Goal: Complete application form: Complete application form

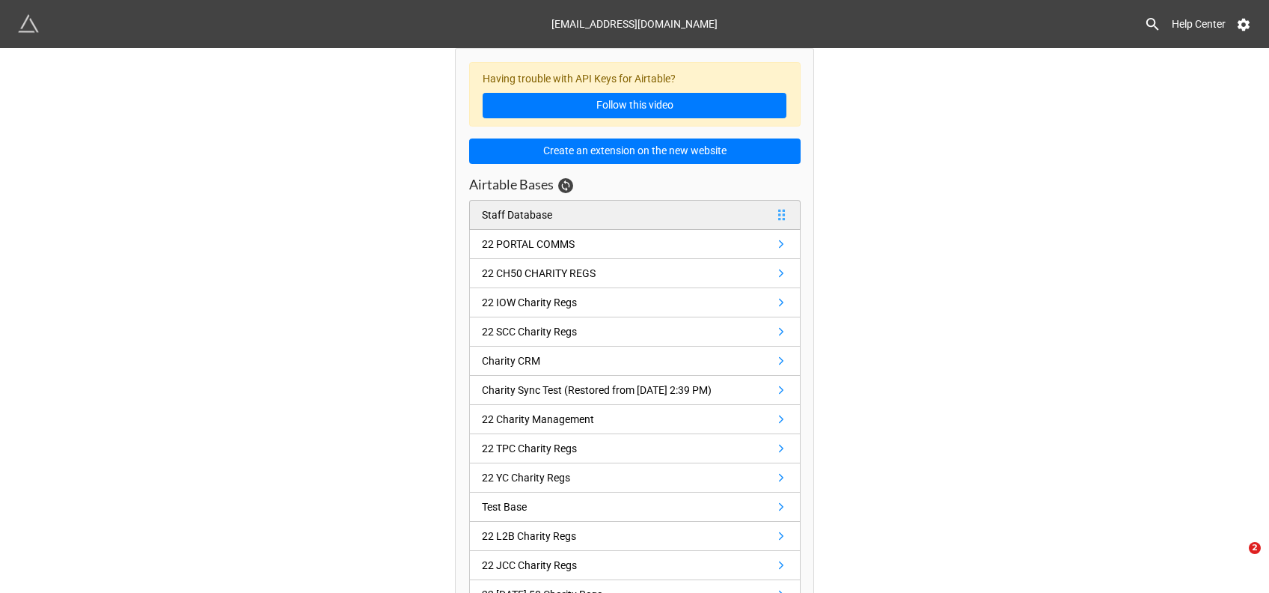
click at [482, 214] on div "Staff Database" at bounding box center [517, 215] width 70 height 16
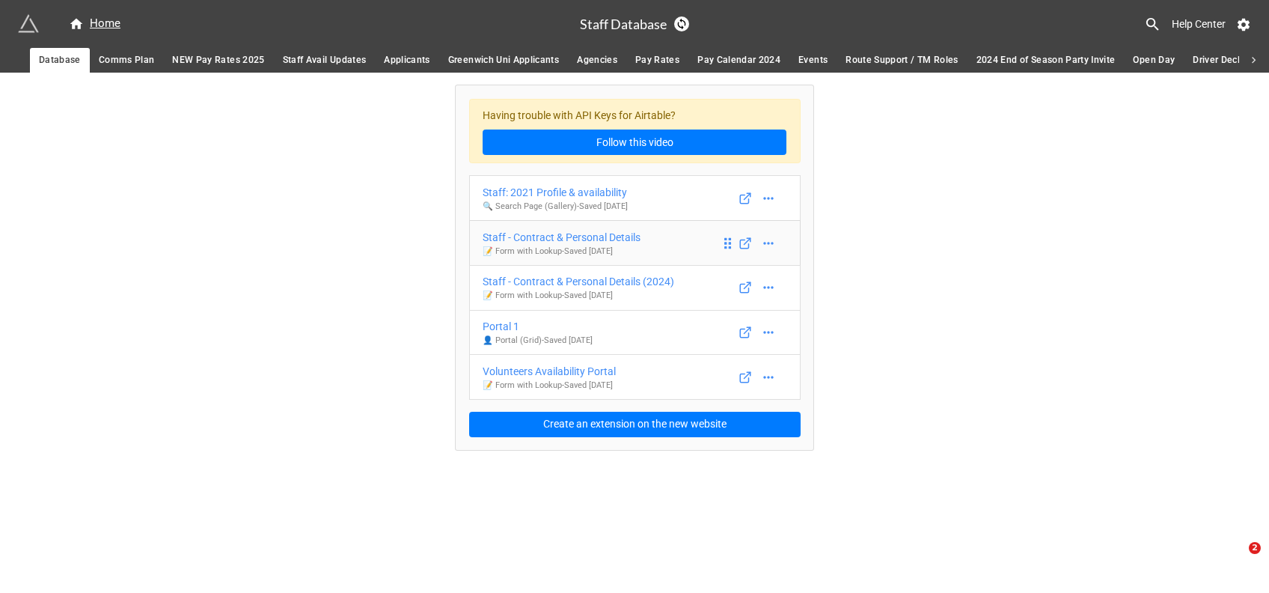
click at [596, 239] on div "Staff - Contract & Personal Details" at bounding box center [562, 237] width 158 height 16
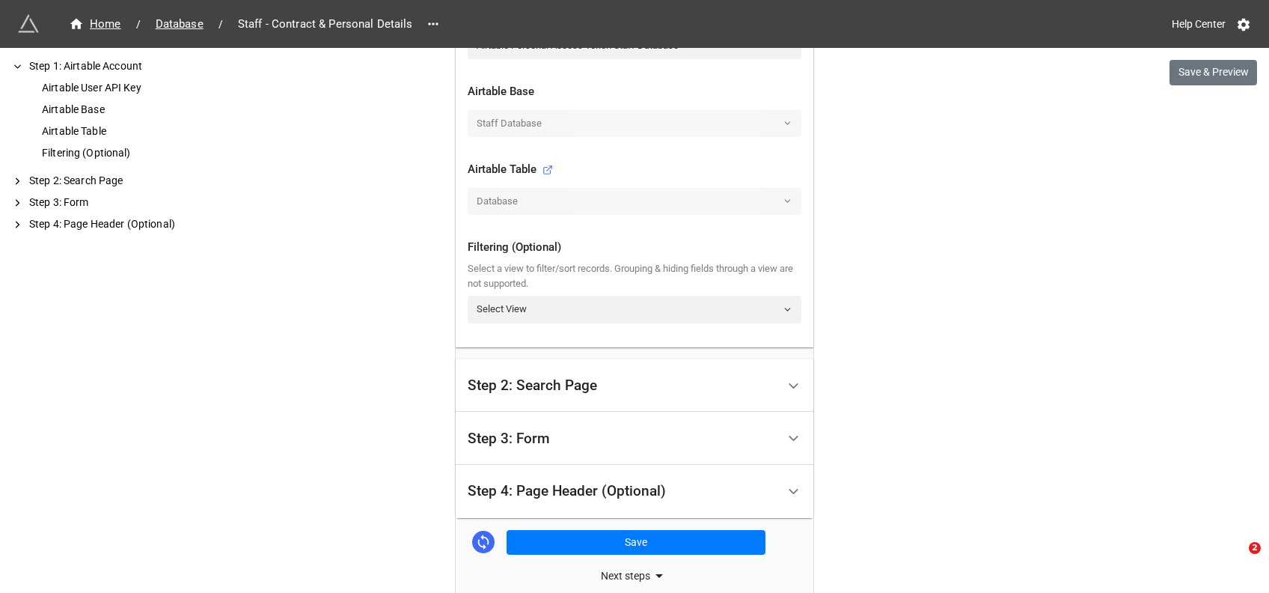
scroll to position [587, 0]
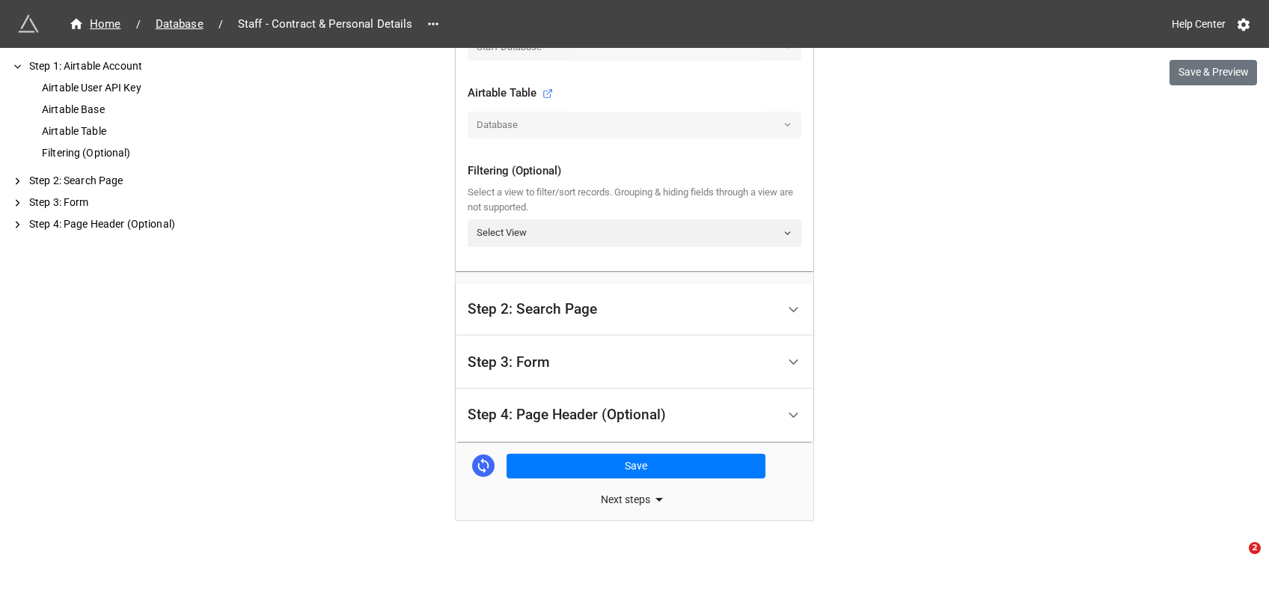
click at [556, 308] on div "Step 2: Search Page" at bounding box center [532, 309] width 129 height 15
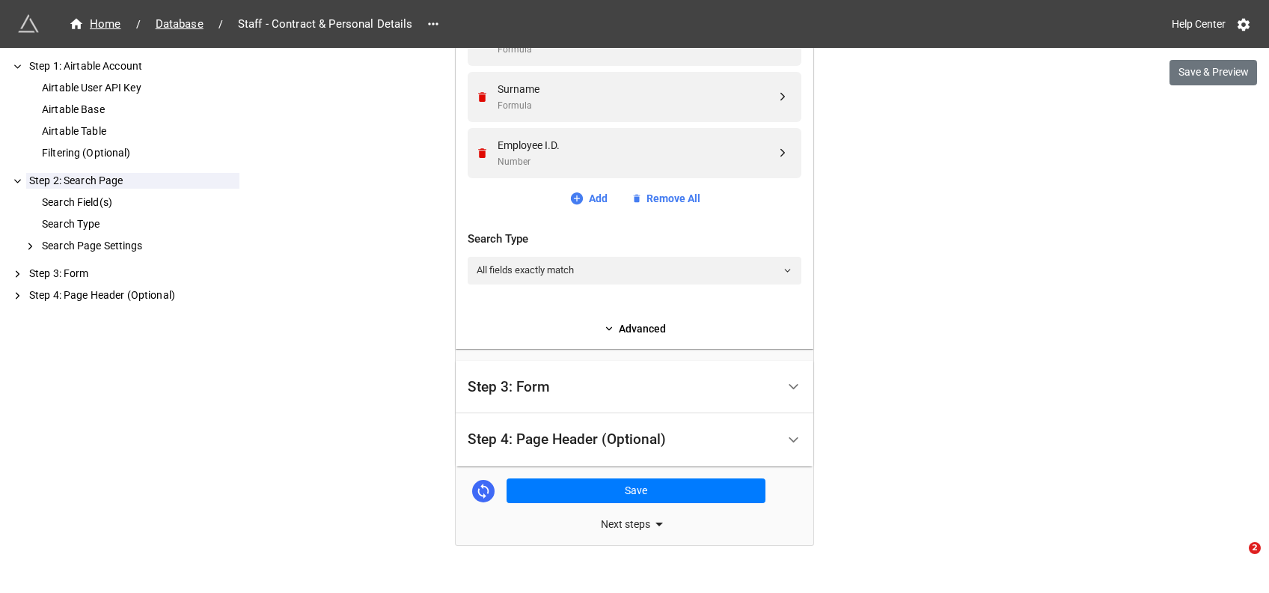
click at [555, 382] on div "Step 3: Form" at bounding box center [622, 387] width 309 height 35
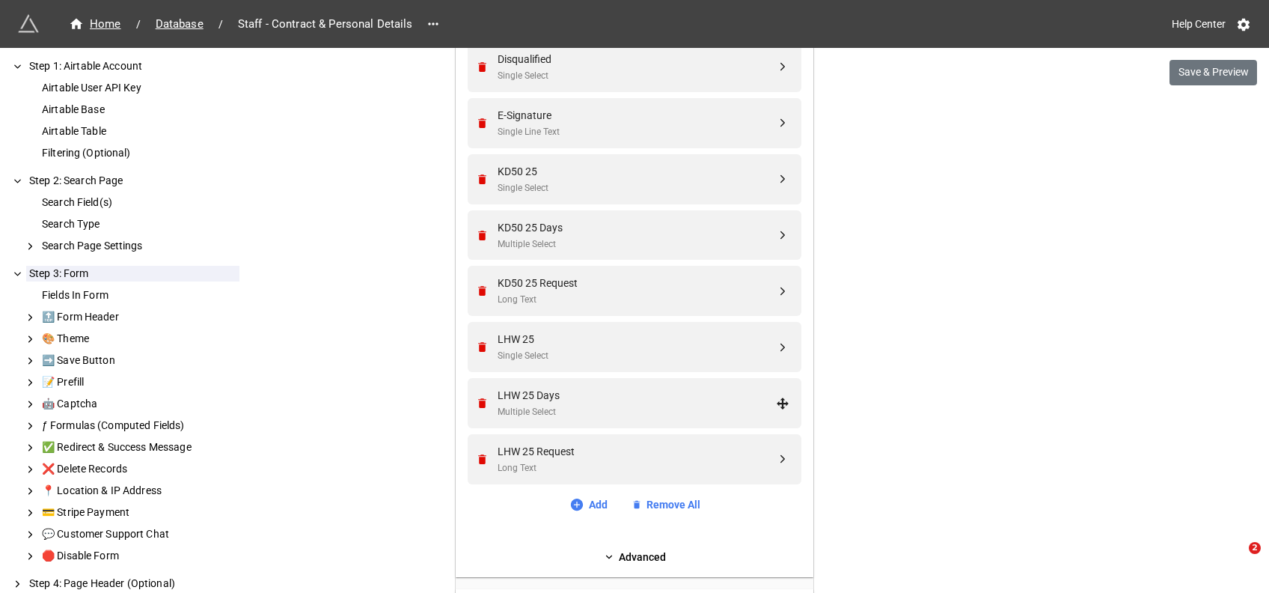
scroll to position [1952, 0]
click at [581, 502] on link "Add" at bounding box center [589, 503] width 38 height 16
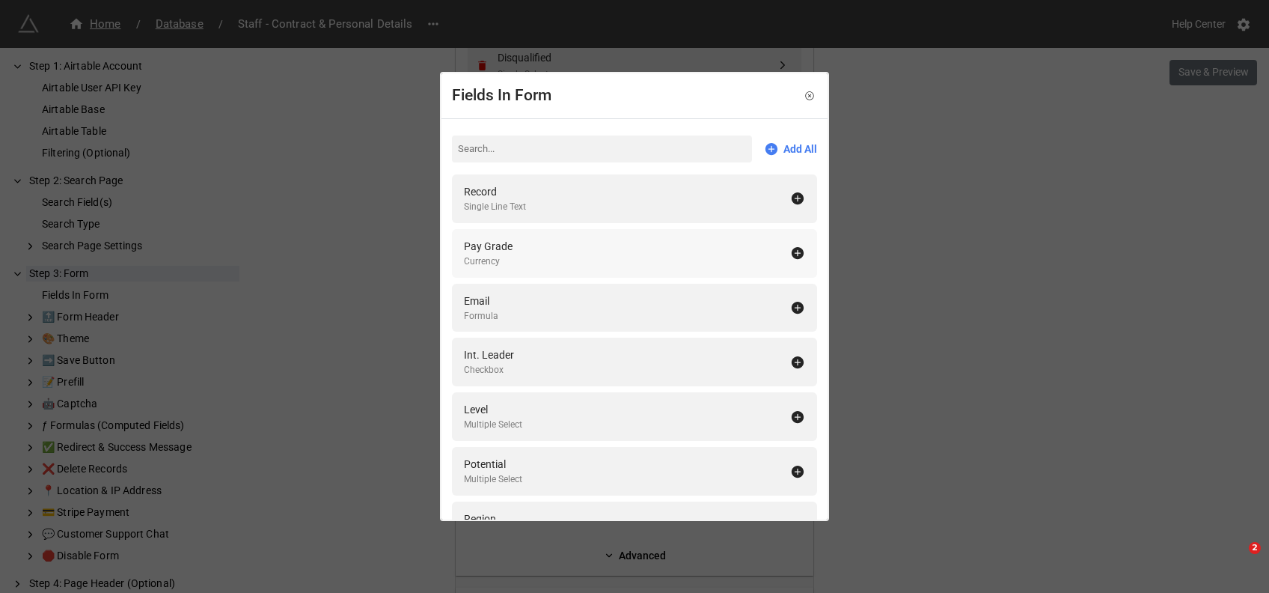
type input "w"
type input "2"
type input "winter"
click at [792, 361] on icon at bounding box center [798, 362] width 12 height 12
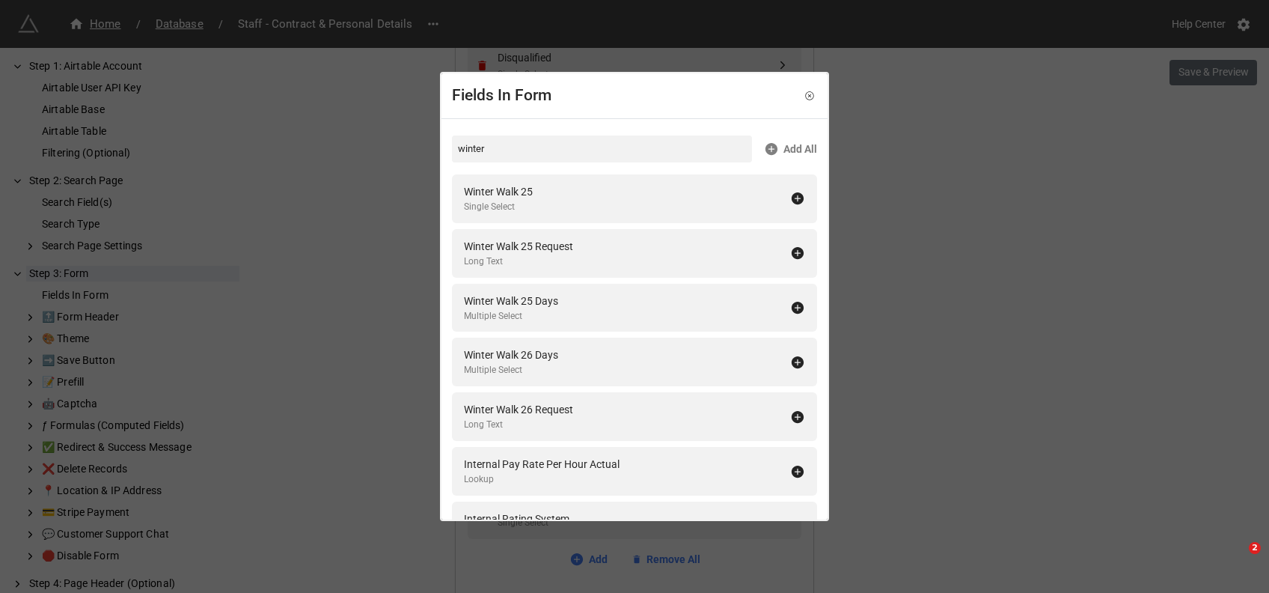
click at [792, 361] on icon at bounding box center [798, 362] width 12 height 12
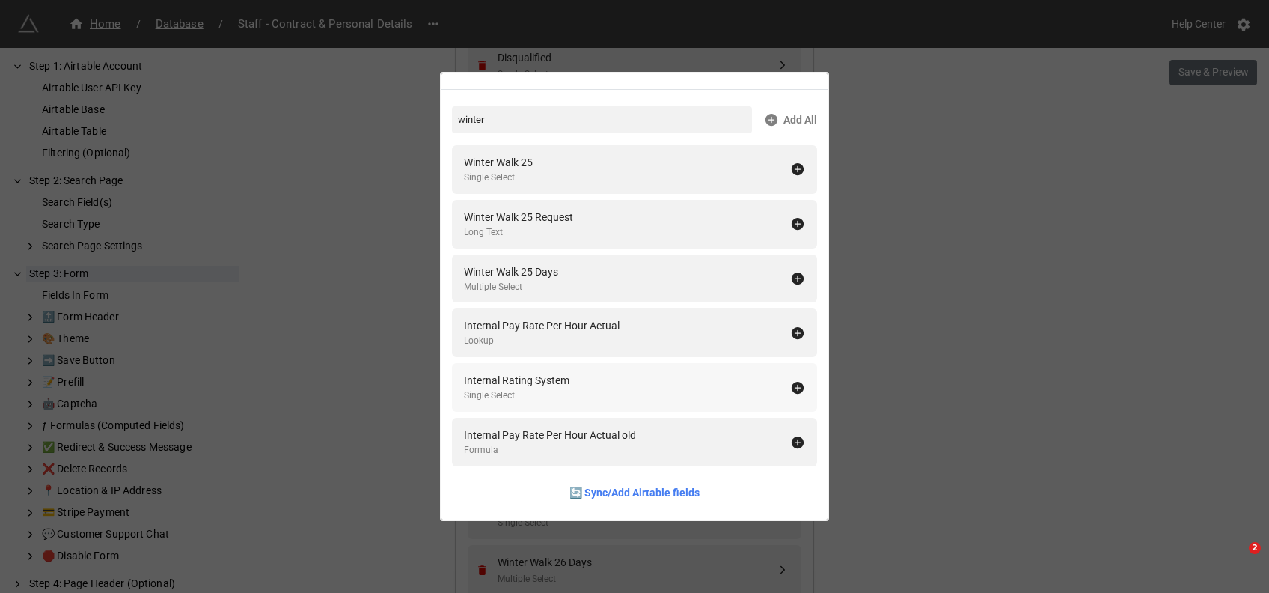
scroll to position [0, 0]
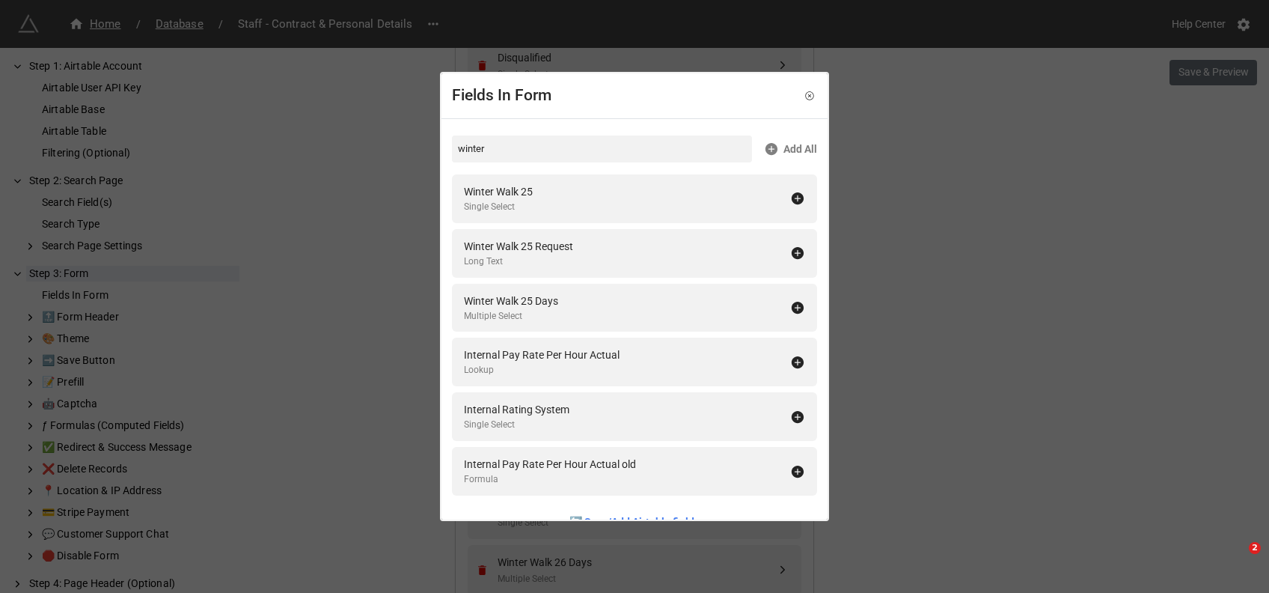
click at [962, 263] on div "Fields In Form winter Add All Winter Walk 25 Single Select Winter Walk 25 Reque…" at bounding box center [634, 296] width 1269 height 593
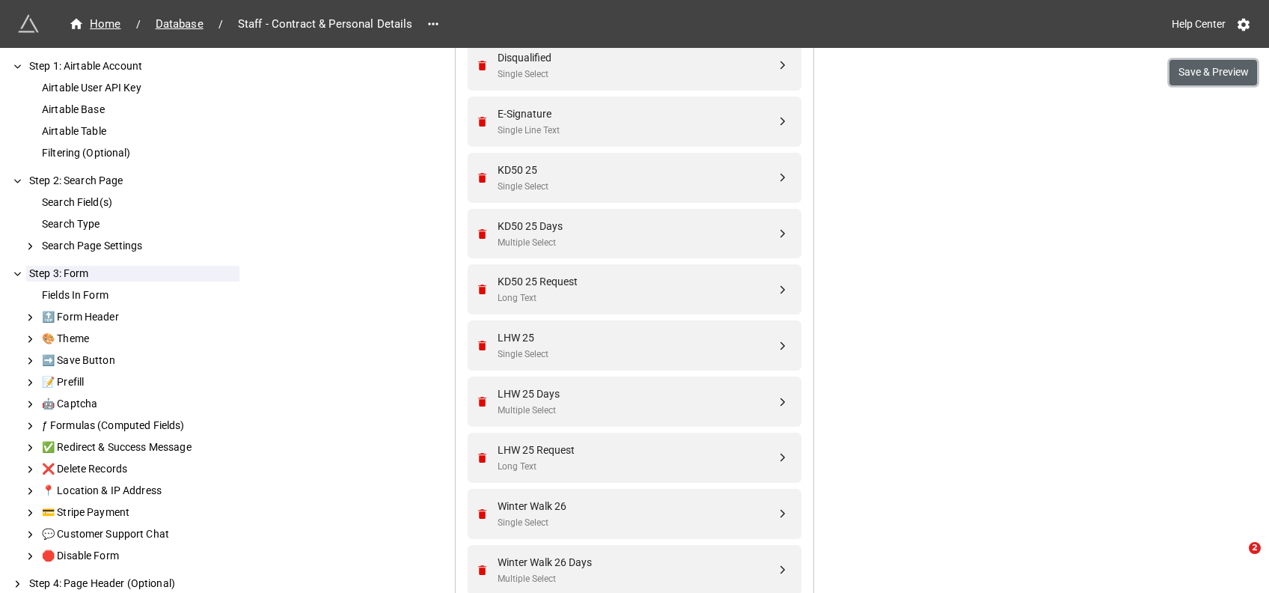
click at [1196, 70] on button "Save & Preview" at bounding box center [1214, 72] width 88 height 25
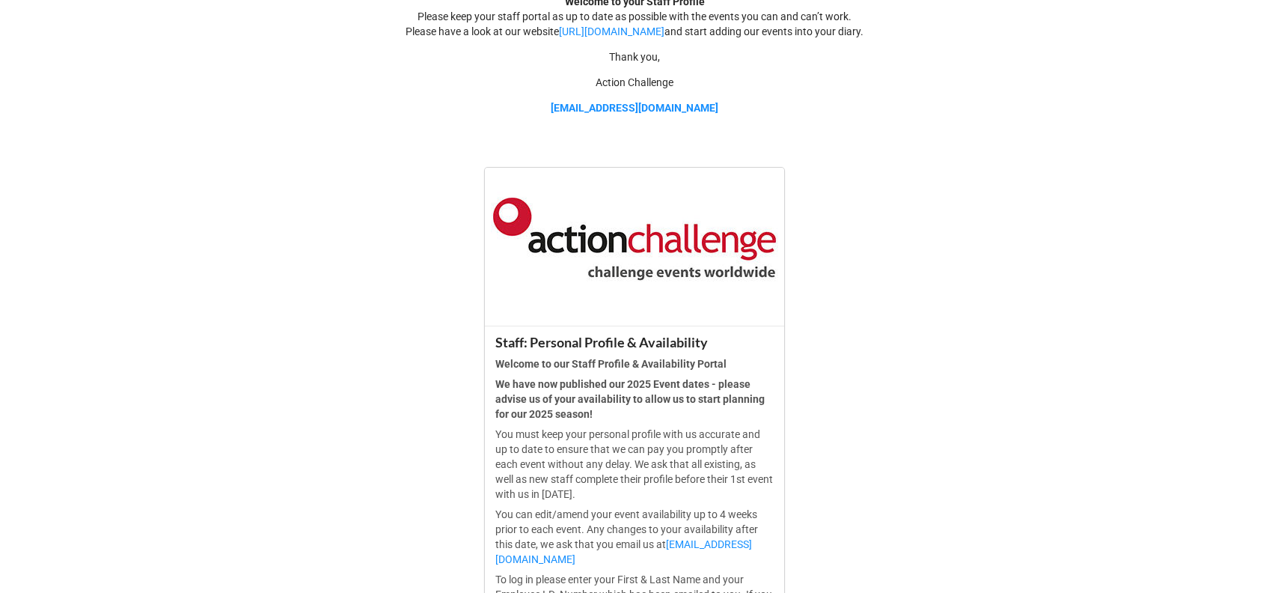
scroll to position [456, 0]
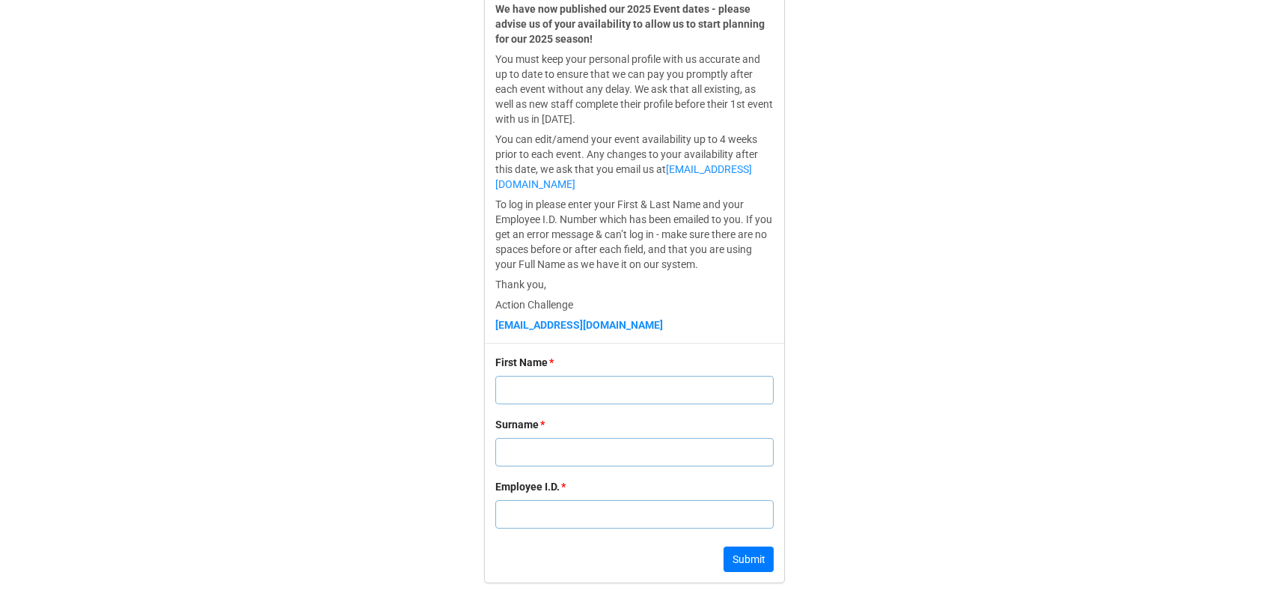
click at [531, 395] on input "text" at bounding box center [634, 390] width 278 height 28
type input "[PERSON_NAME]"
type input "Hawser"
type input "1"
click button "Submit" at bounding box center [749, 558] width 50 height 25
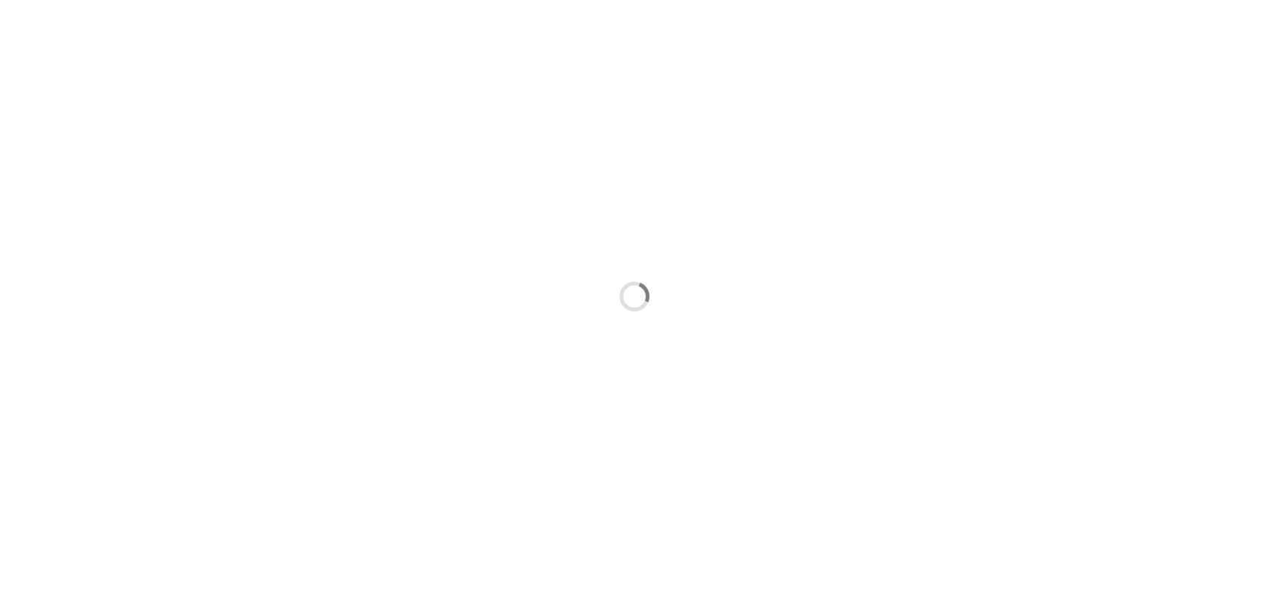
scroll to position [0, 0]
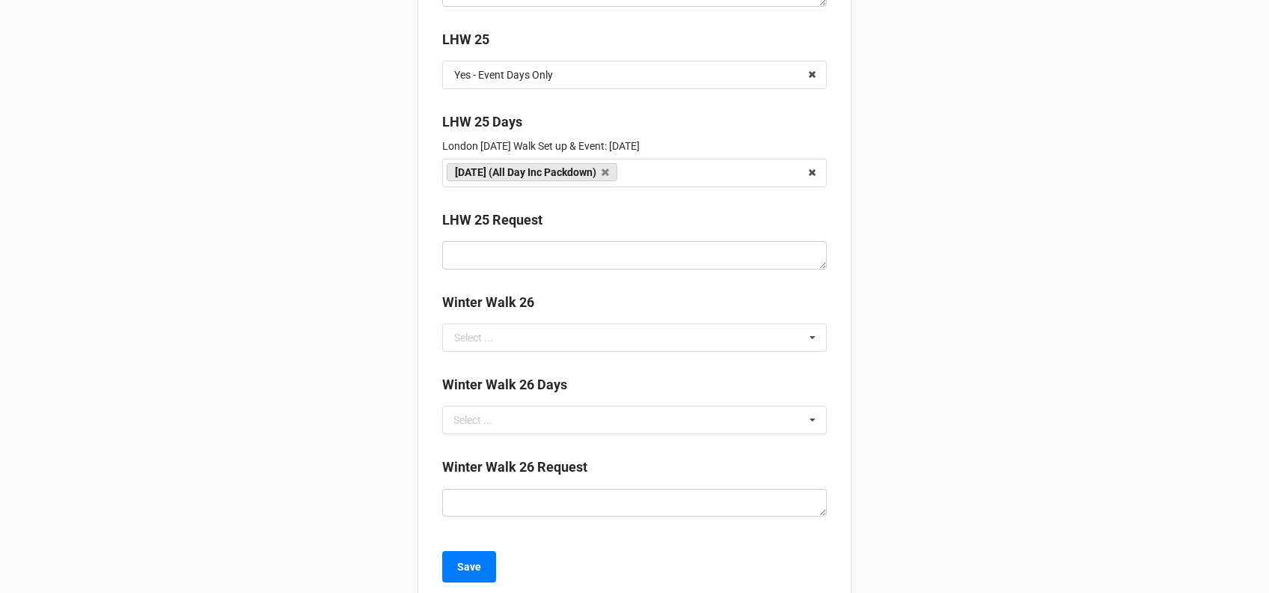
scroll to position [3350, 0]
click at [575, 74] on input "text" at bounding box center [635, 76] width 383 height 27
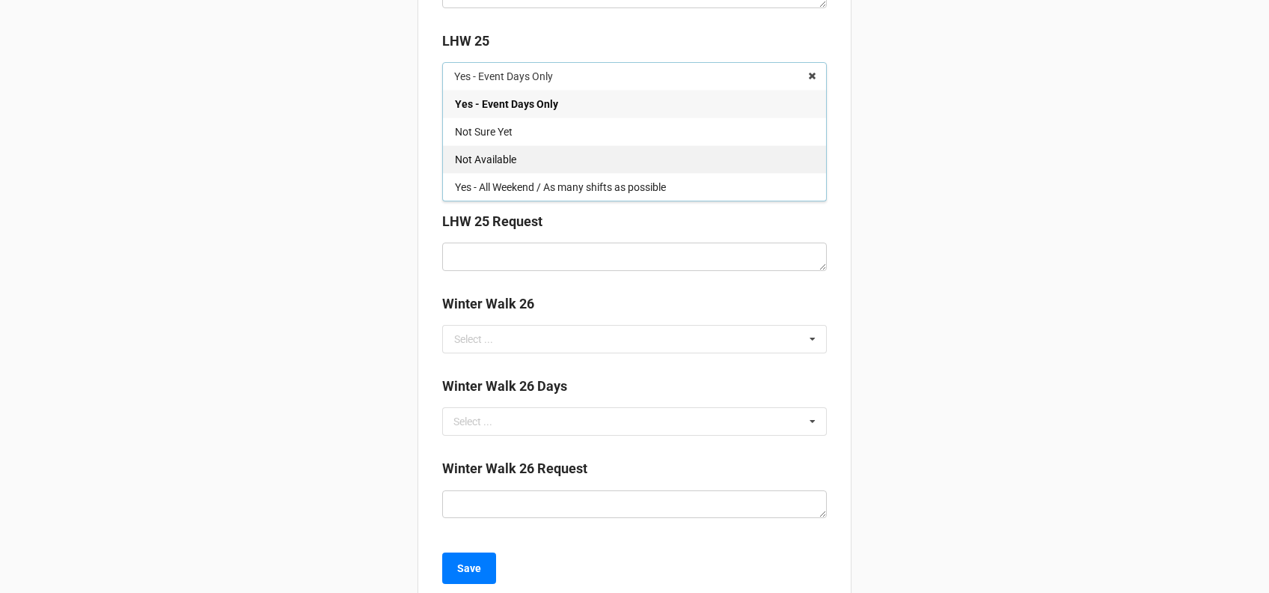
click at [533, 162] on div "Not Available" at bounding box center [634, 159] width 383 height 28
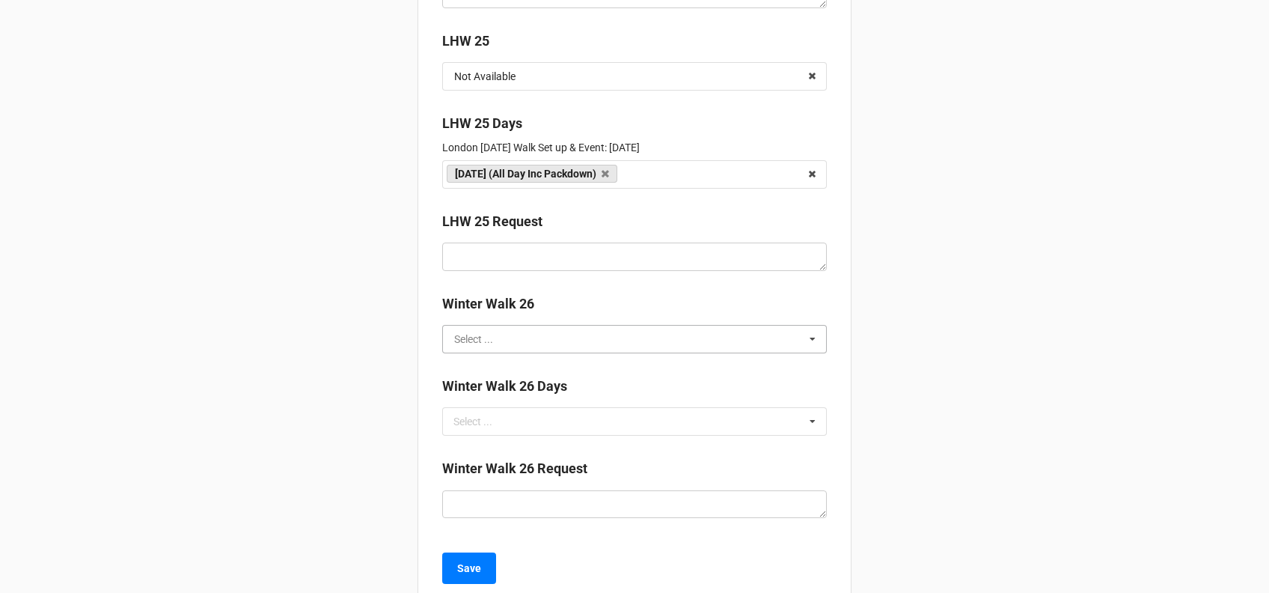
click at [491, 343] on input "text" at bounding box center [635, 339] width 383 height 27
click at [525, 66] on input "text" at bounding box center [635, 76] width 383 height 27
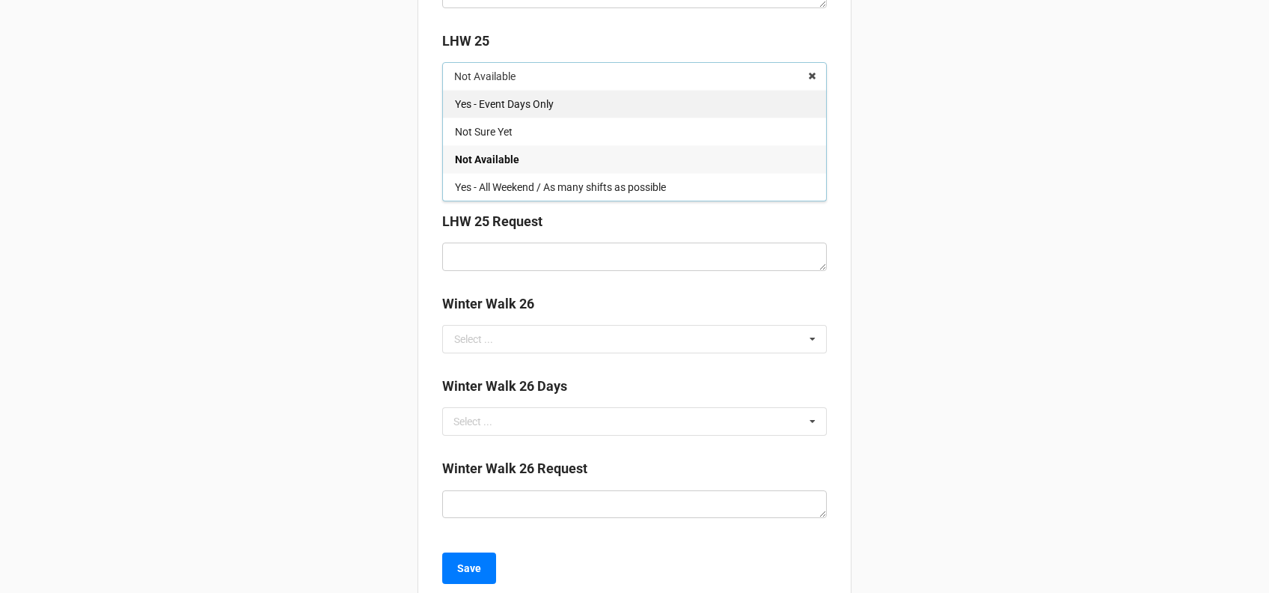
click at [517, 100] on span "Yes - Event Days Only" at bounding box center [504, 104] width 99 height 12
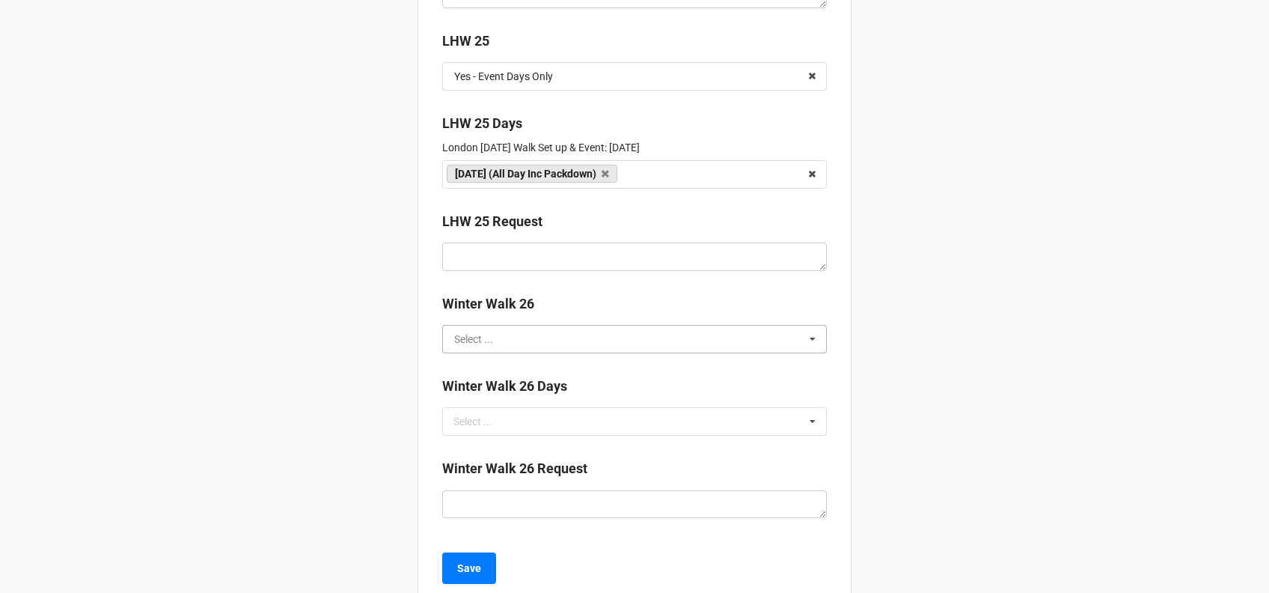
click at [505, 335] on input "text" at bounding box center [635, 339] width 383 height 27
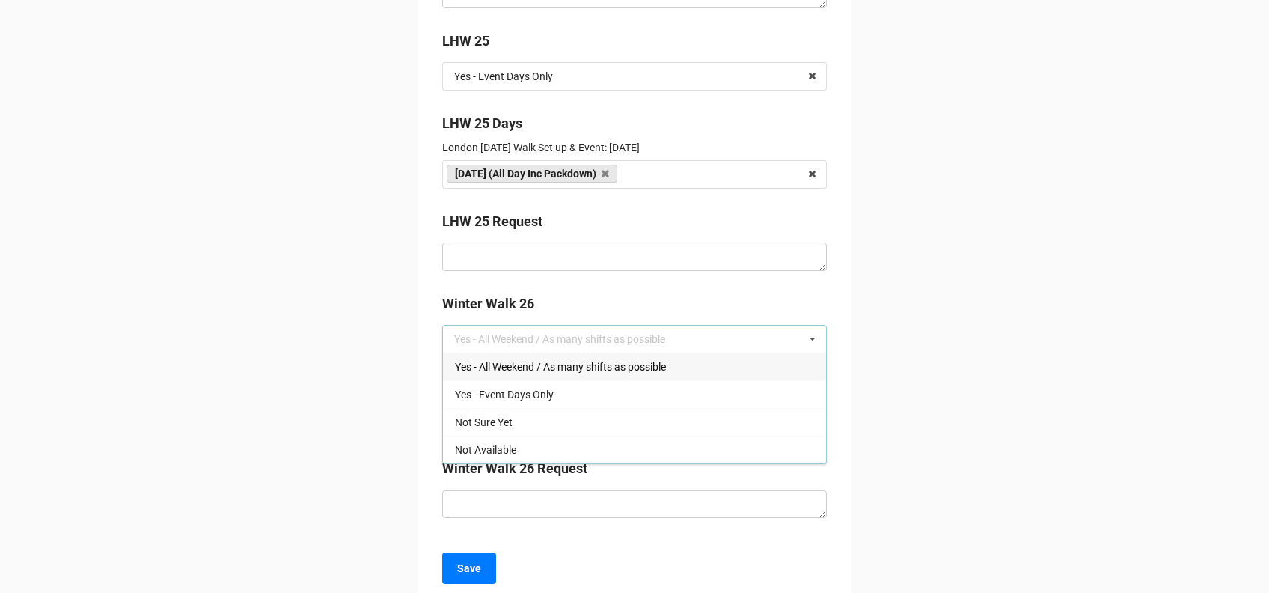
click at [535, 361] on span "Yes - All Weekend / As many shifts as possible" at bounding box center [560, 367] width 211 height 12
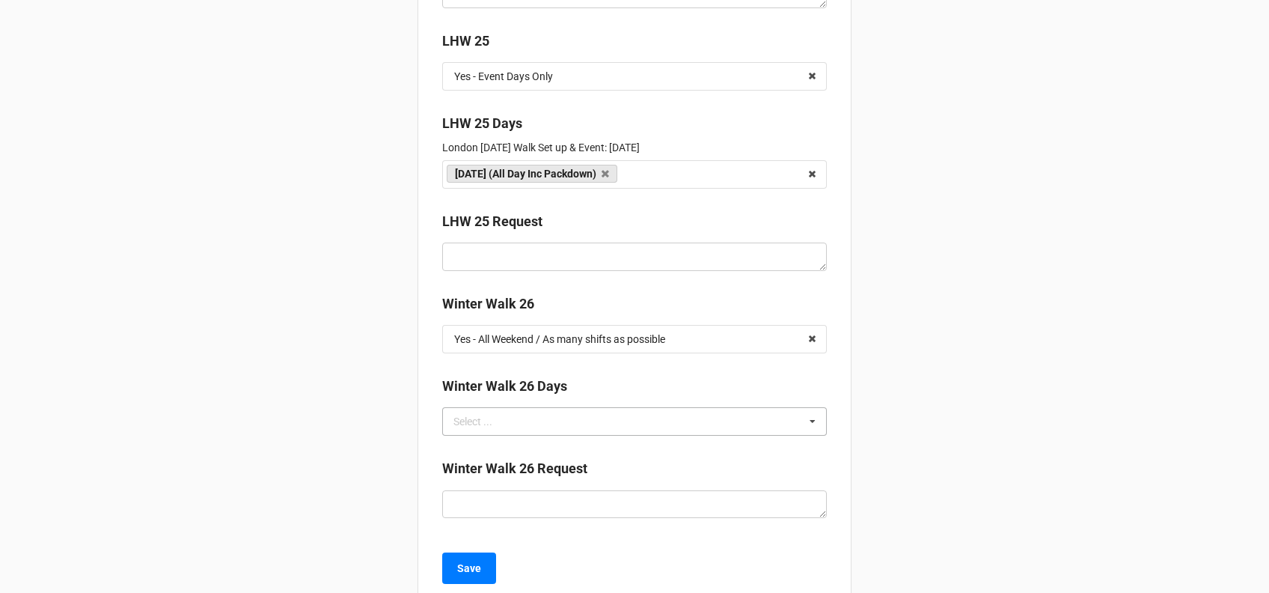
click at [494, 413] on div "Select ..." at bounding box center [482, 421] width 64 height 17
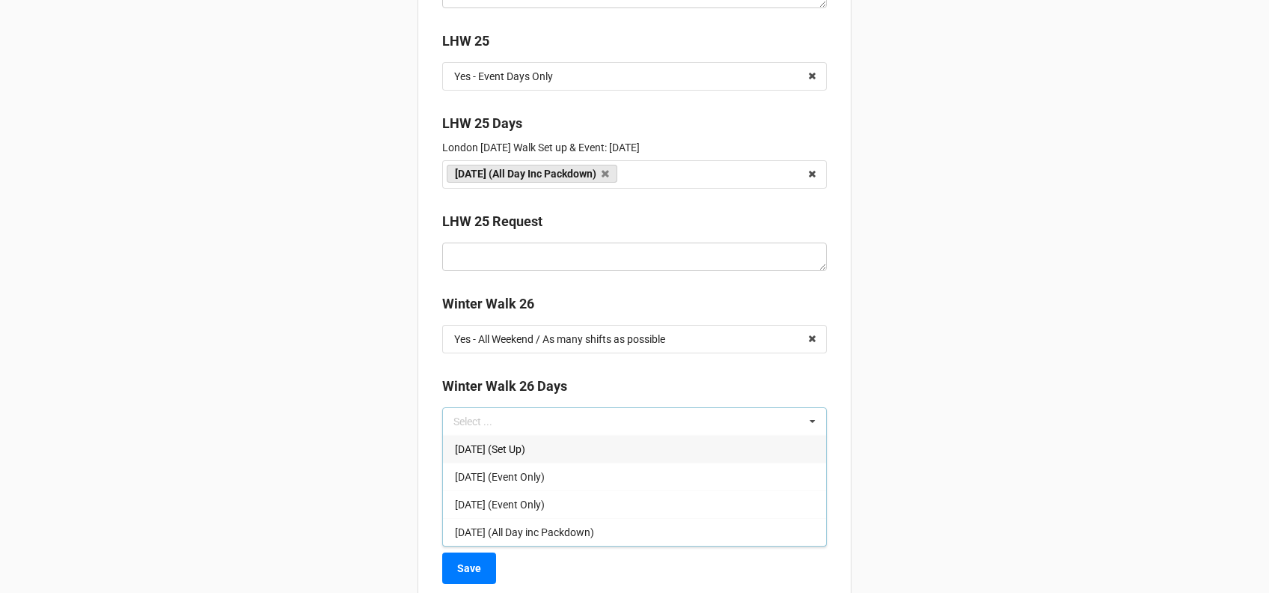
click at [540, 455] on div "[DATE] (Set Up)" at bounding box center [634, 449] width 383 height 28
click at [540, 455] on span "[DATE] (Event Only)" at bounding box center [500, 449] width 90 height 12
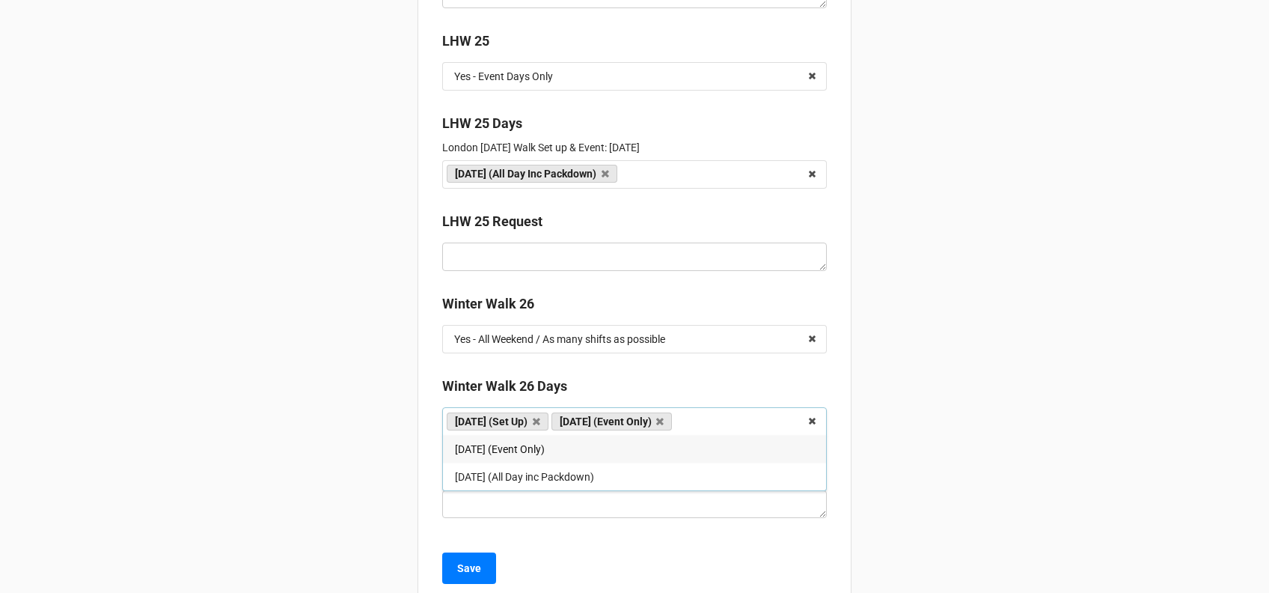
click at [540, 455] on span "[DATE] (Event Only)" at bounding box center [500, 449] width 90 height 12
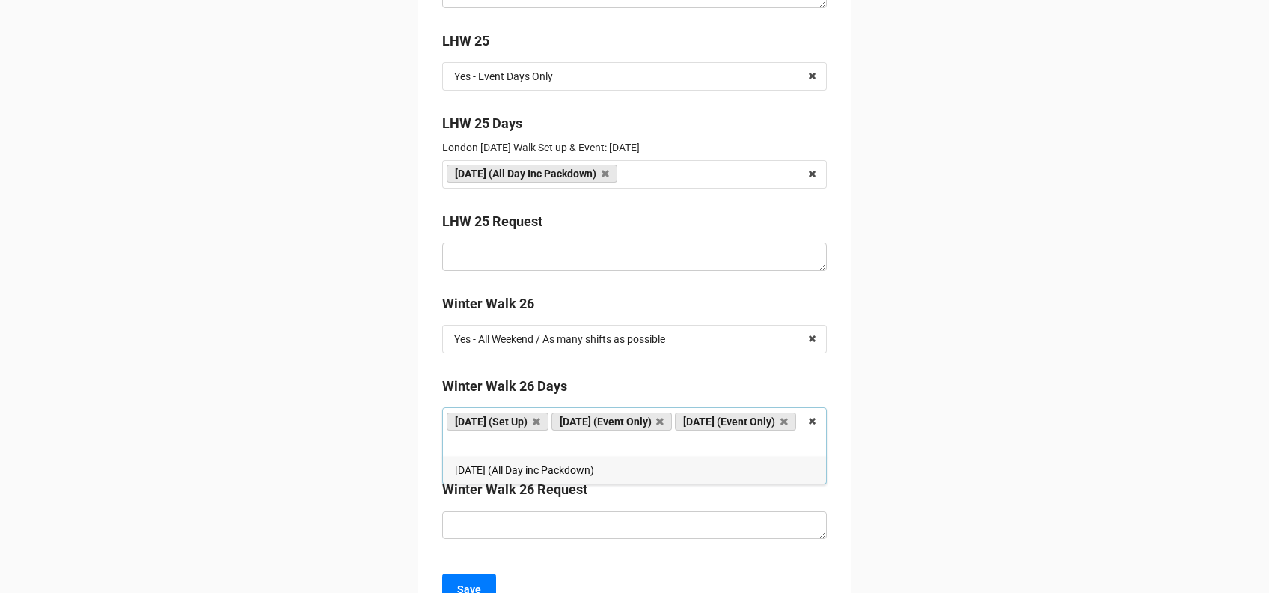
click at [540, 455] on div "Friday (Set Up) Saturday (Event Only) Sunday (Event Only) Sunday (All Day inc P…" at bounding box center [634, 431] width 385 height 49
click at [536, 469] on span "[DATE] (All Day inc Packdown)" at bounding box center [524, 470] width 139 height 12
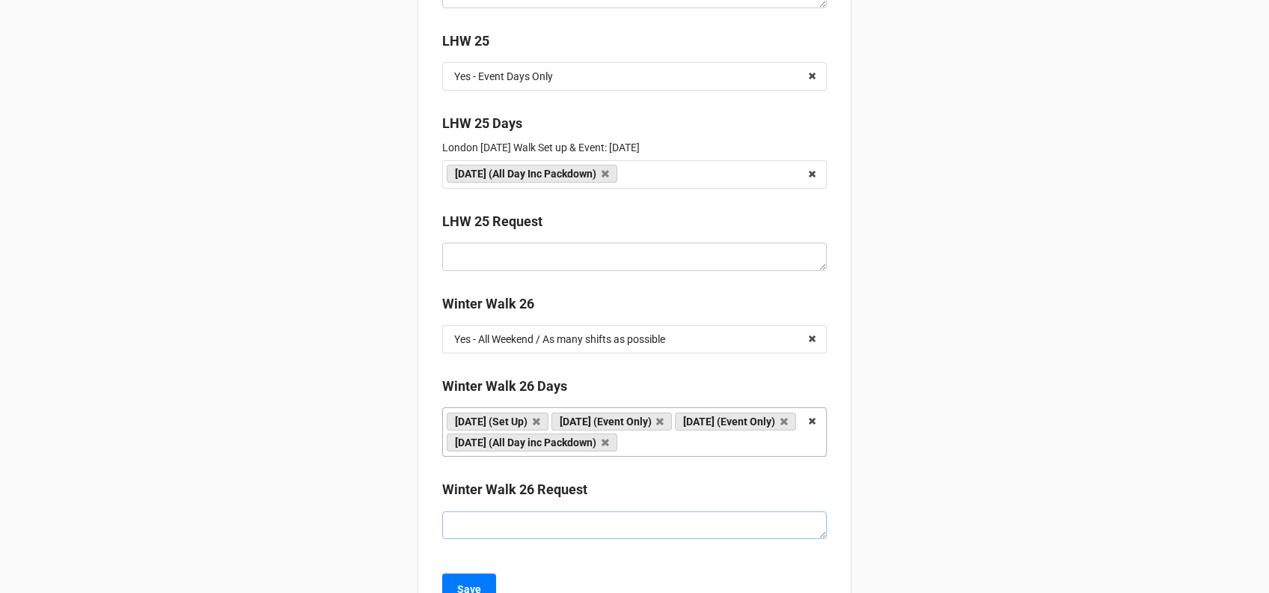
click at [515, 537] on textarea at bounding box center [634, 525] width 385 height 28
type textarea "x"
type textarea "h"
type textarea "x"
type textarea "hi"
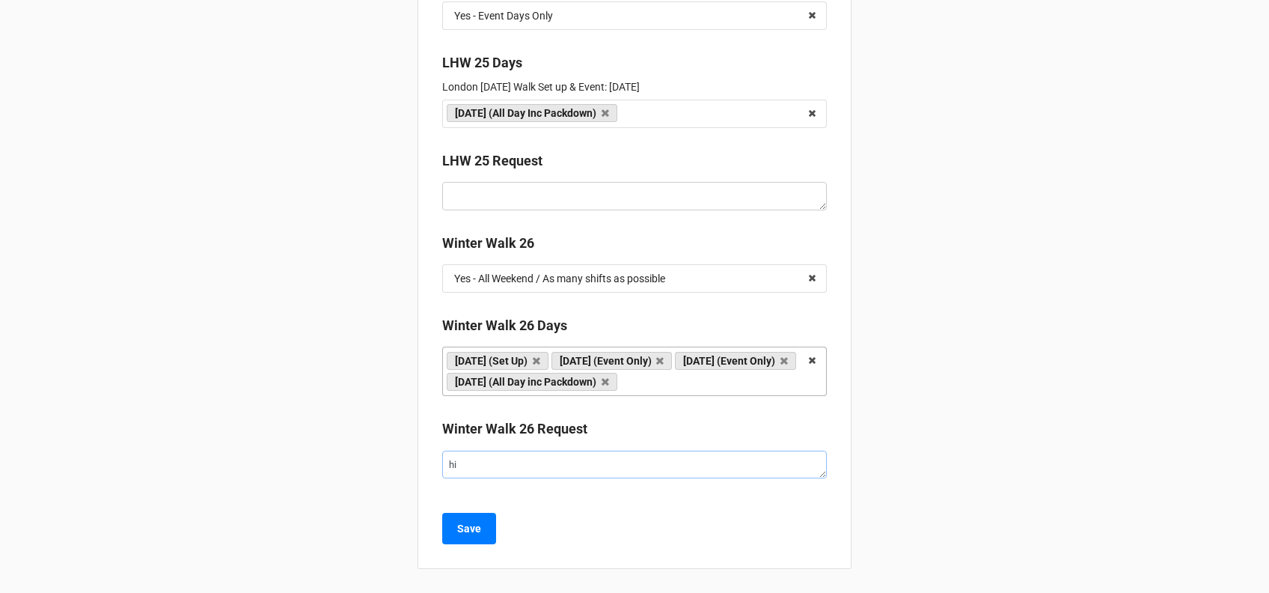
click at [467, 453] on textarea "hi" at bounding box center [634, 465] width 385 height 28
click at [468, 537] on button "Save" at bounding box center [469, 528] width 54 height 31
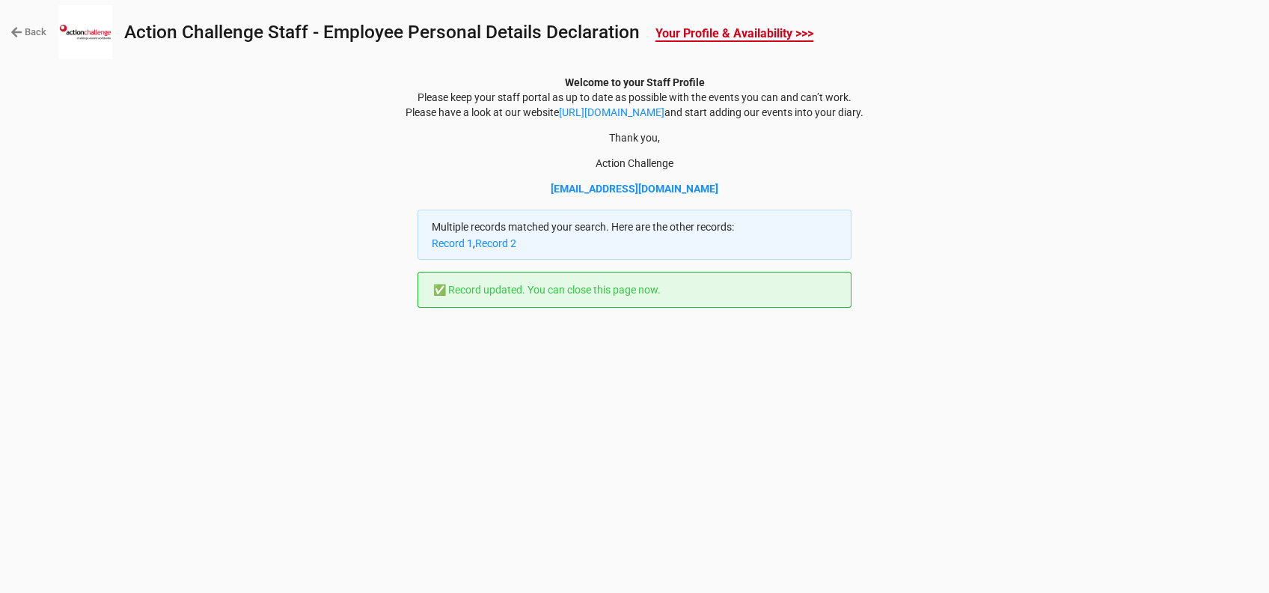
scroll to position [0, 0]
click at [741, 28] on b "Your Profile & Availability >>>" at bounding box center [735, 34] width 158 height 16
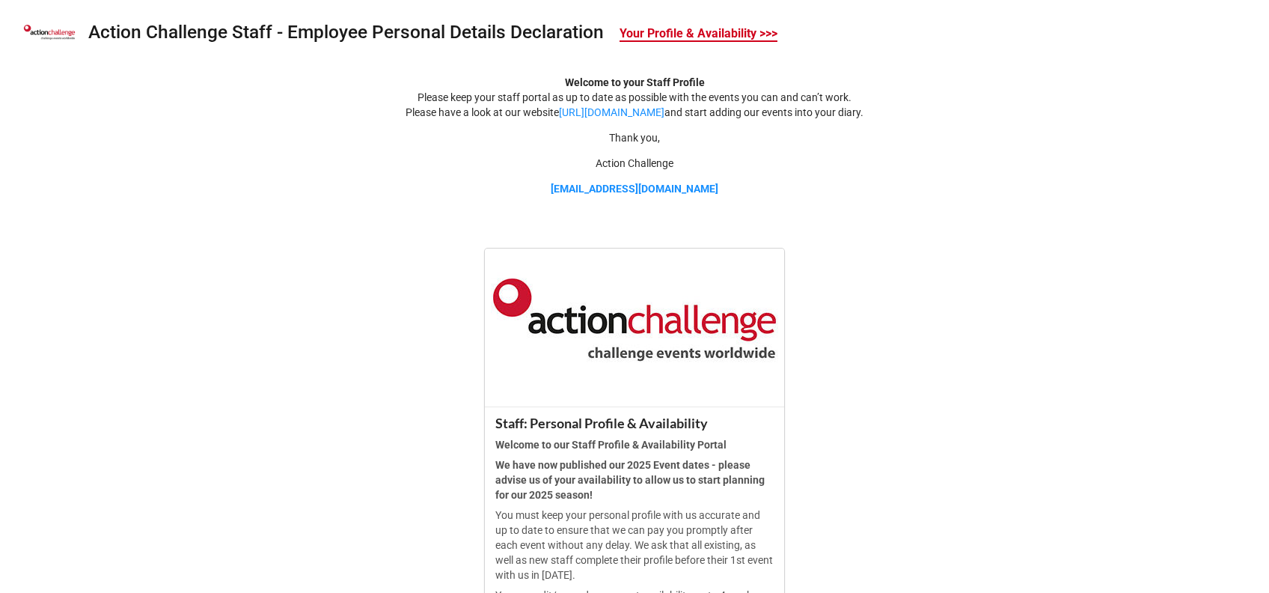
scroll to position [456, 0]
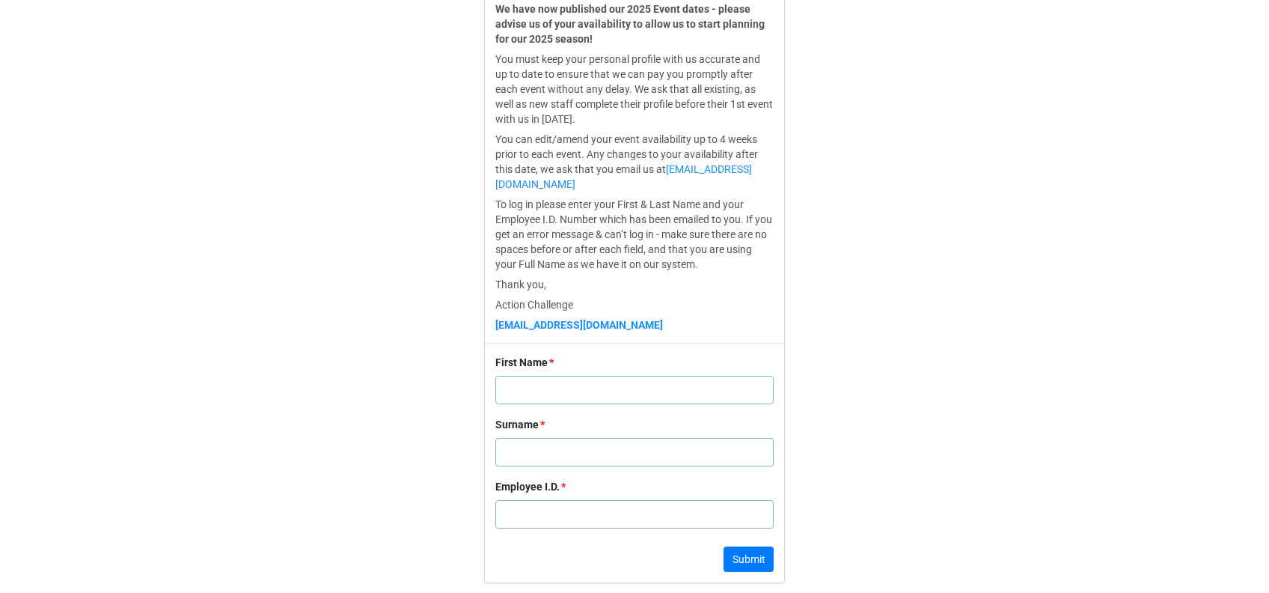
click at [571, 397] on input "text" at bounding box center [634, 390] width 278 height 28
type input "[PERSON_NAME]"
type input "Hawser"
type input "1"
click button "Submit" at bounding box center [749, 558] width 50 height 25
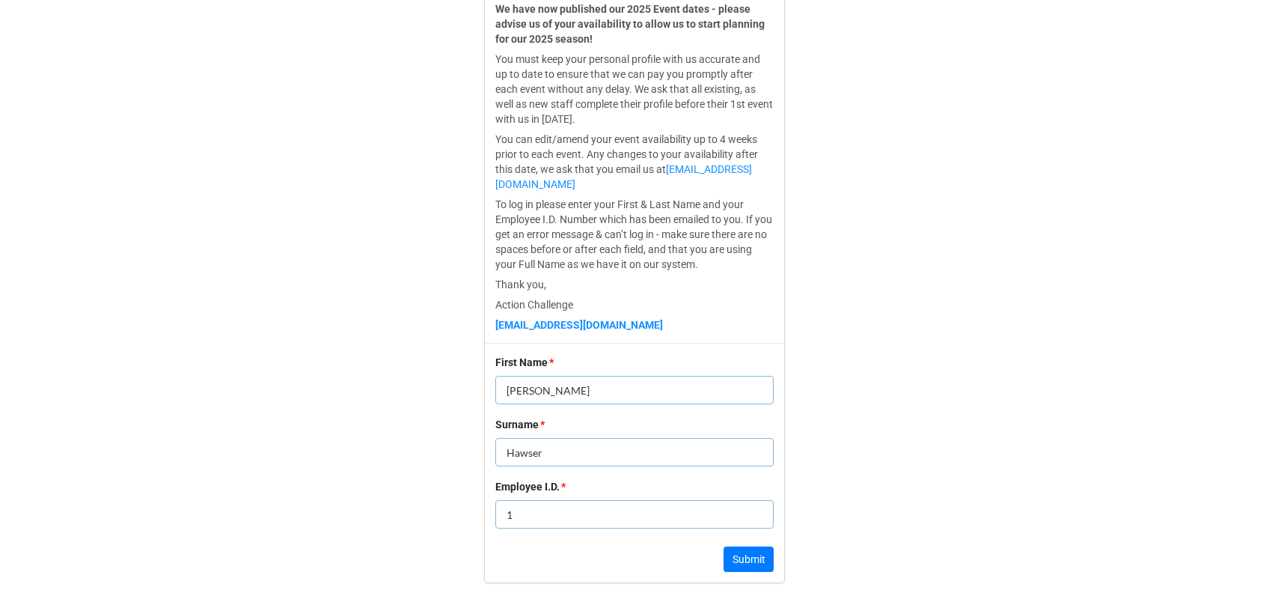
scroll to position [0, 0]
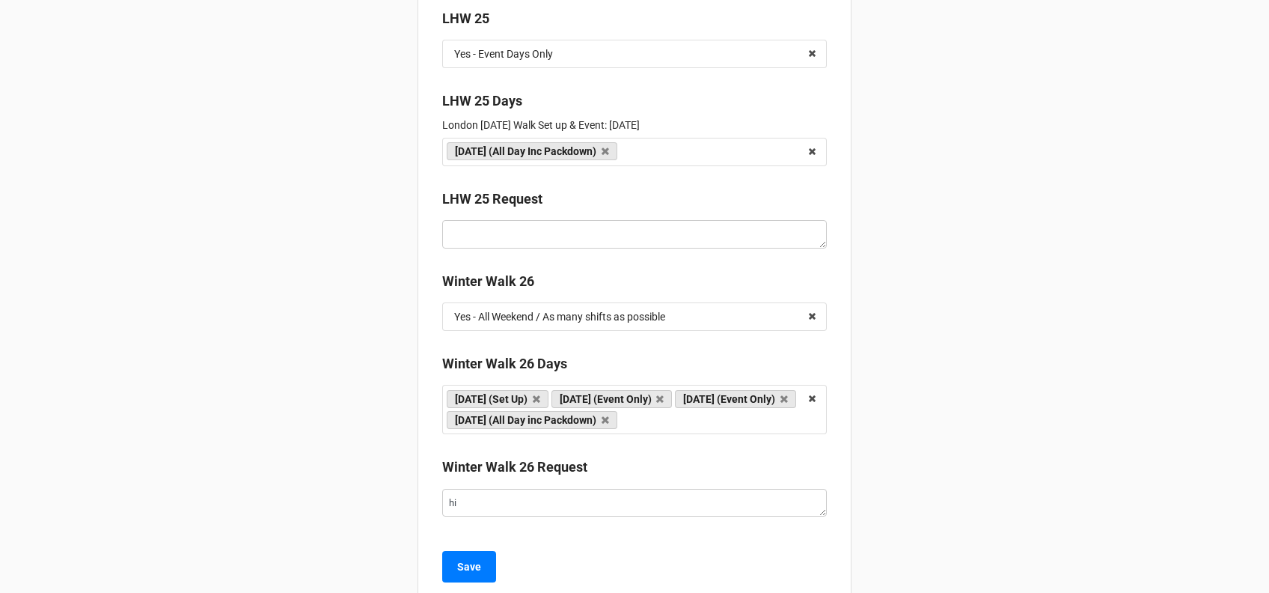
scroll to position [3411, 0]
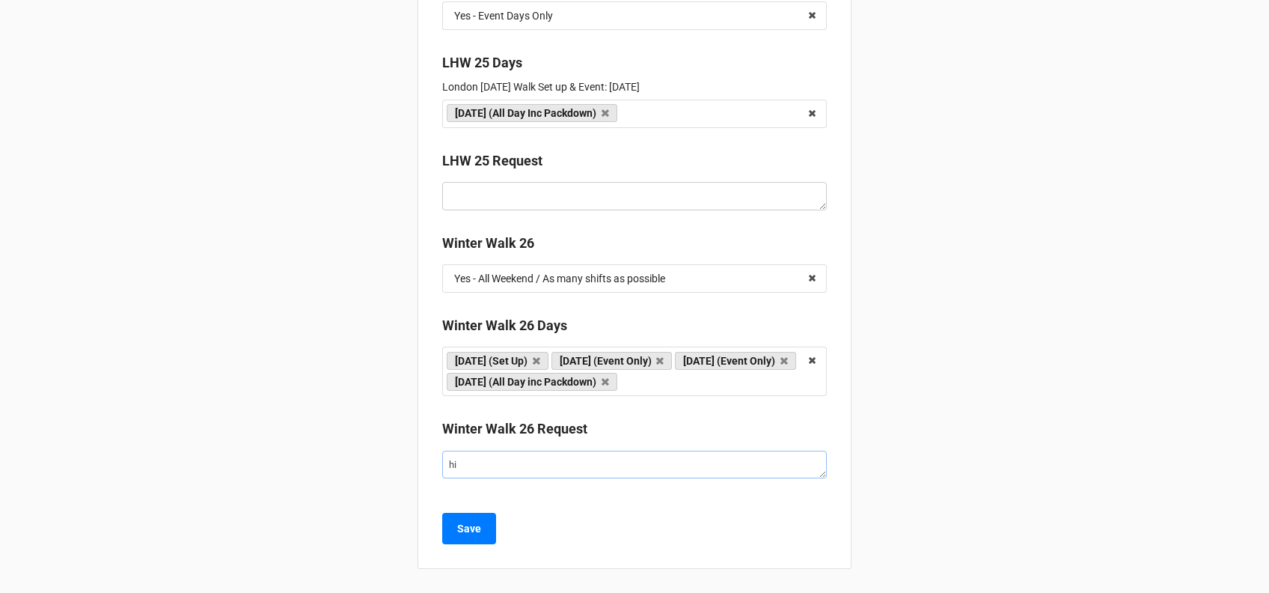
drag, startPoint x: 465, startPoint y: 473, endPoint x: 422, endPoint y: 467, distance: 43.1
type textarea "x"
type textarea "h"
type textarea "x"
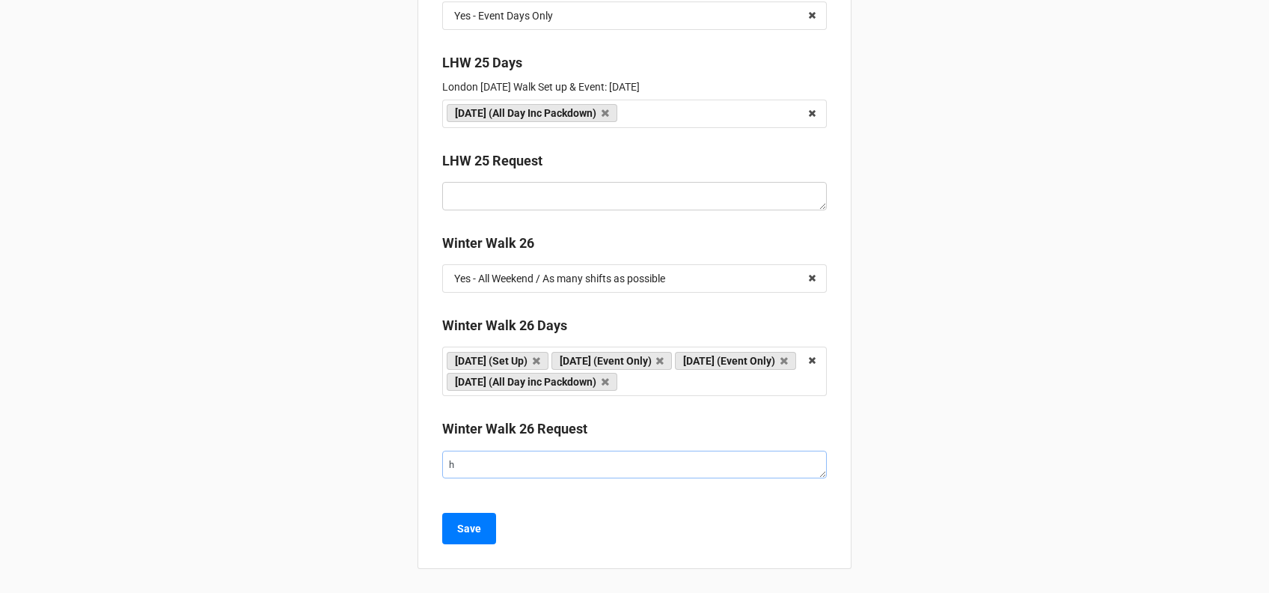
type textarea "hj"
type textarea "x"
type textarea "hjf"
type textarea "x"
type textarea "hjfh"
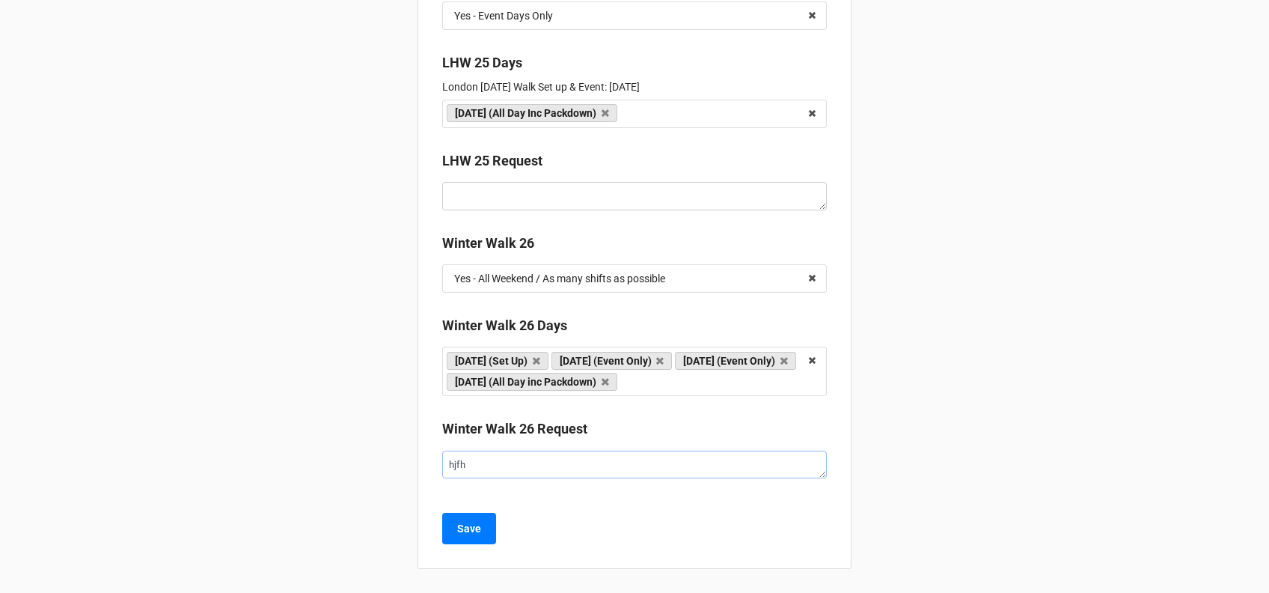
type textarea "x"
type textarea "hjfhn"
type textarea "x"
type textarea "hjfhna"
type textarea "x"
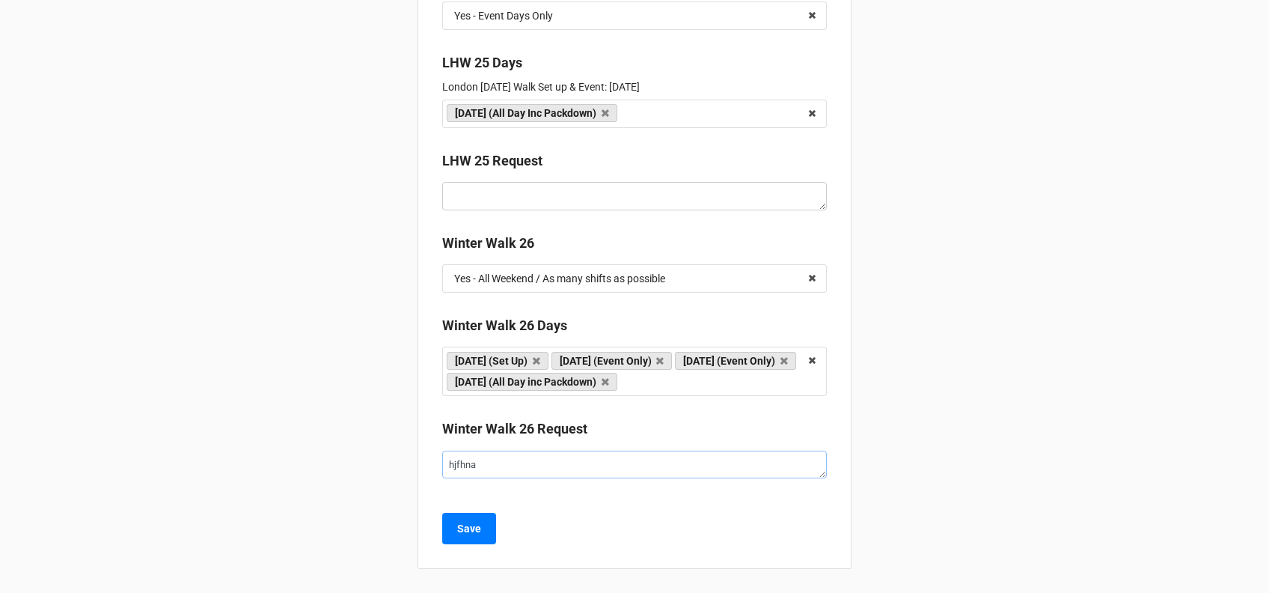
type textarea "hjfhnad"
type textarea "x"
type textarea "hjfhnadj"
type textarea "x"
type textarea "hjfhnadjk"
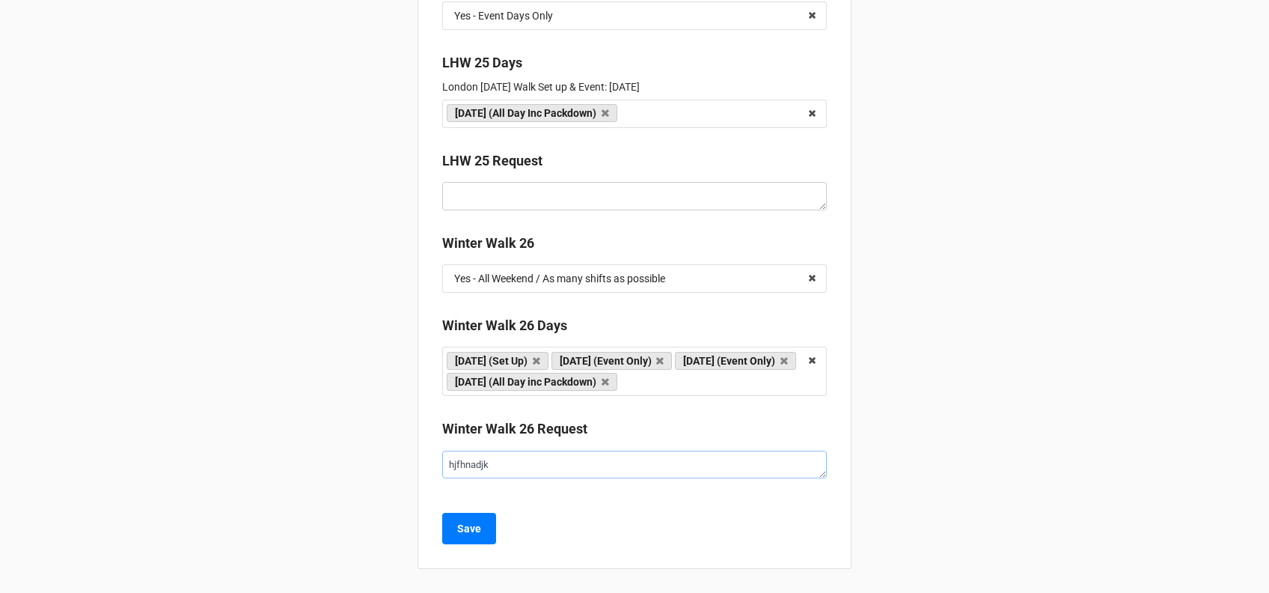
type textarea "x"
type textarea "hjfhnadjkf"
type textarea "x"
type textarea "hjfhnadjkfa"
type textarea "x"
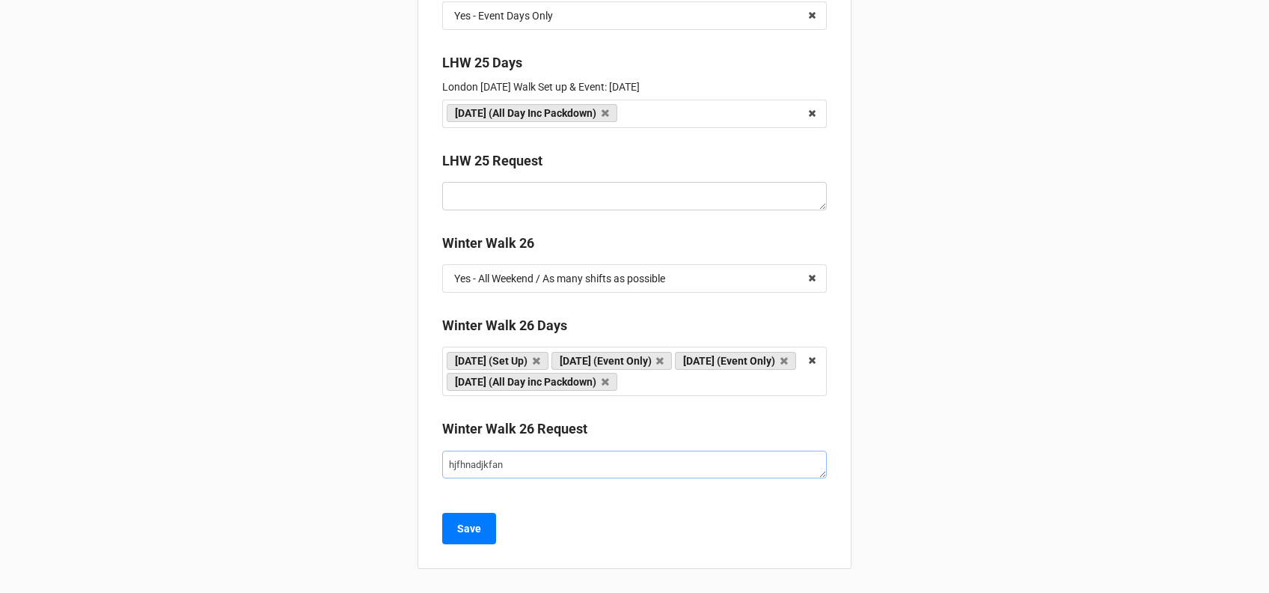
type textarea "hjfhnadjkfand"
type textarea "x"
type textarea "hjfhnadjkfandk"
type textarea "x"
type textarea "hjfhnadjkfandkj"
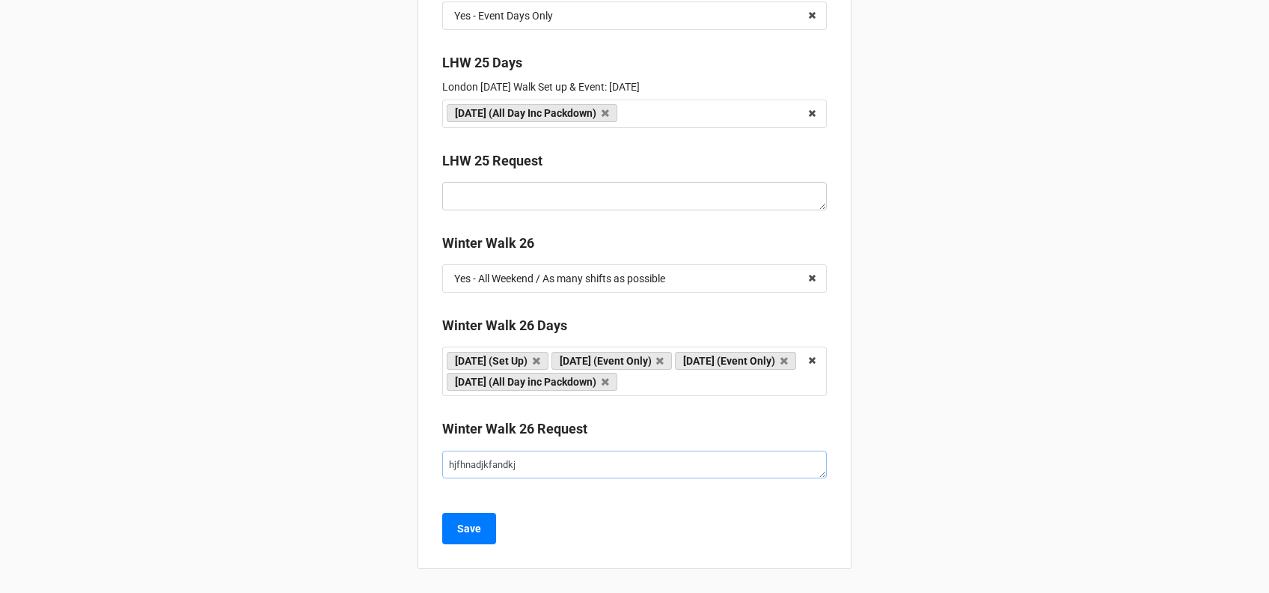
type textarea "x"
type textarea "hjfhnadjkfandkjf"
type textarea "x"
type textarea "hjfhnadjkfandkjfd"
type textarea "x"
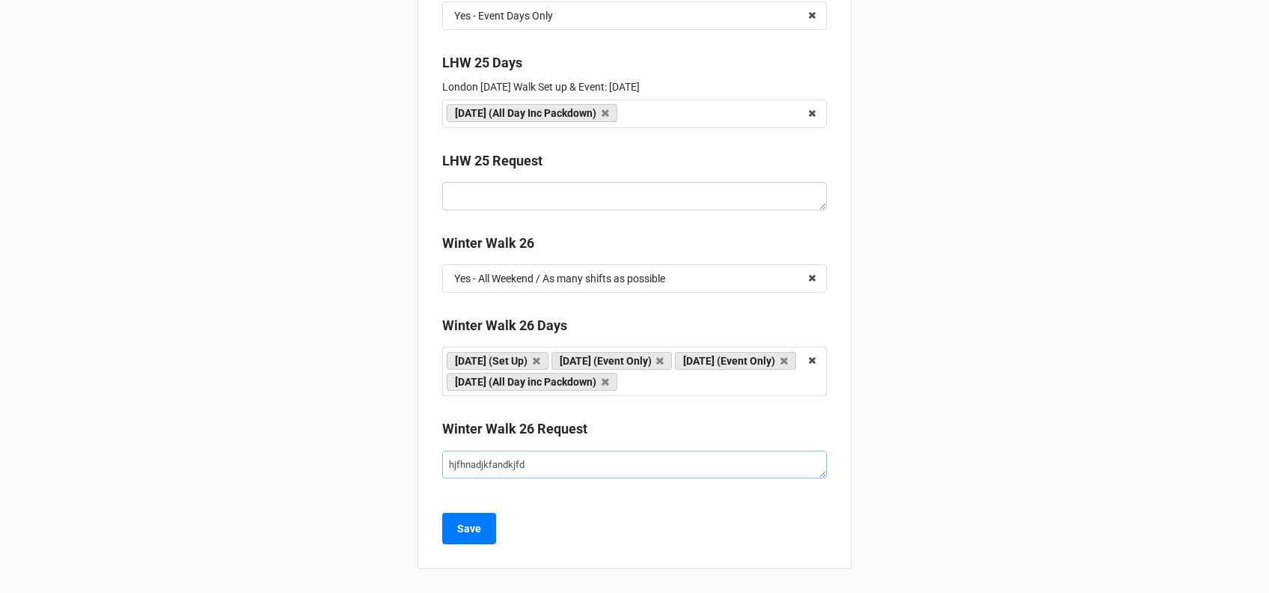
type textarea "hjfhnadjkfandkjfda"
type textarea "x"
type textarea "hjfhnadjkfandkjfdas"
type textarea "x"
type textarea "hjfhnadjkfandkjfdasn"
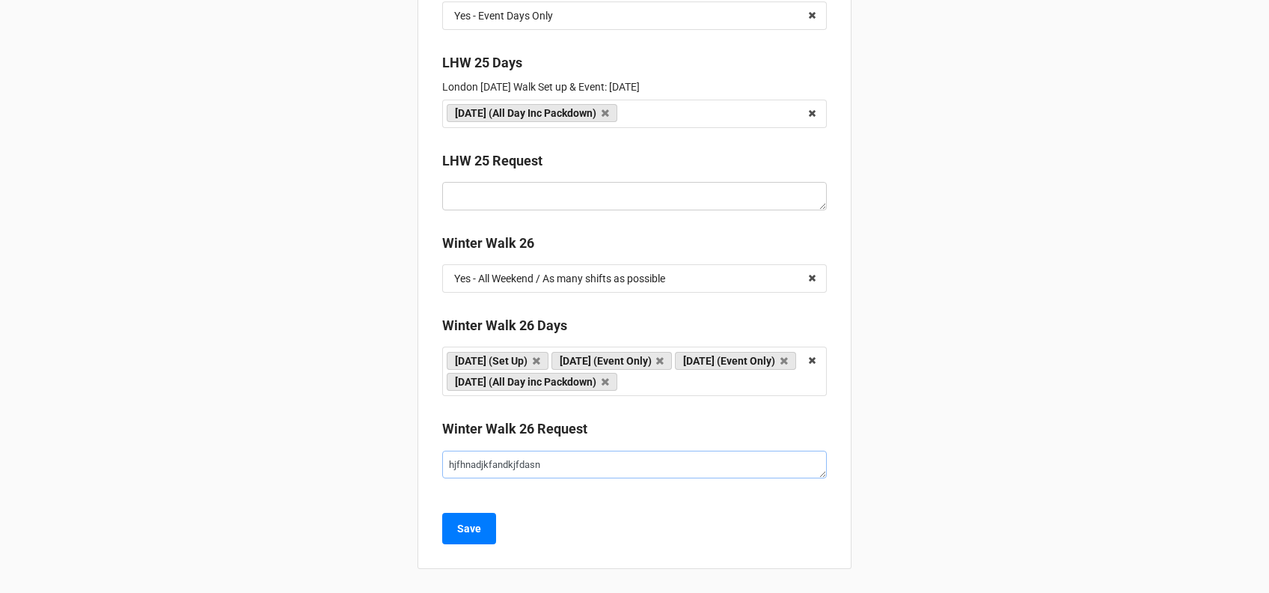
type textarea "x"
type textarea "hjfhnadjkfandkjfdasnf"
type textarea "x"
type textarea "hjfhnadjkfandkjfdasnfk"
type textarea "x"
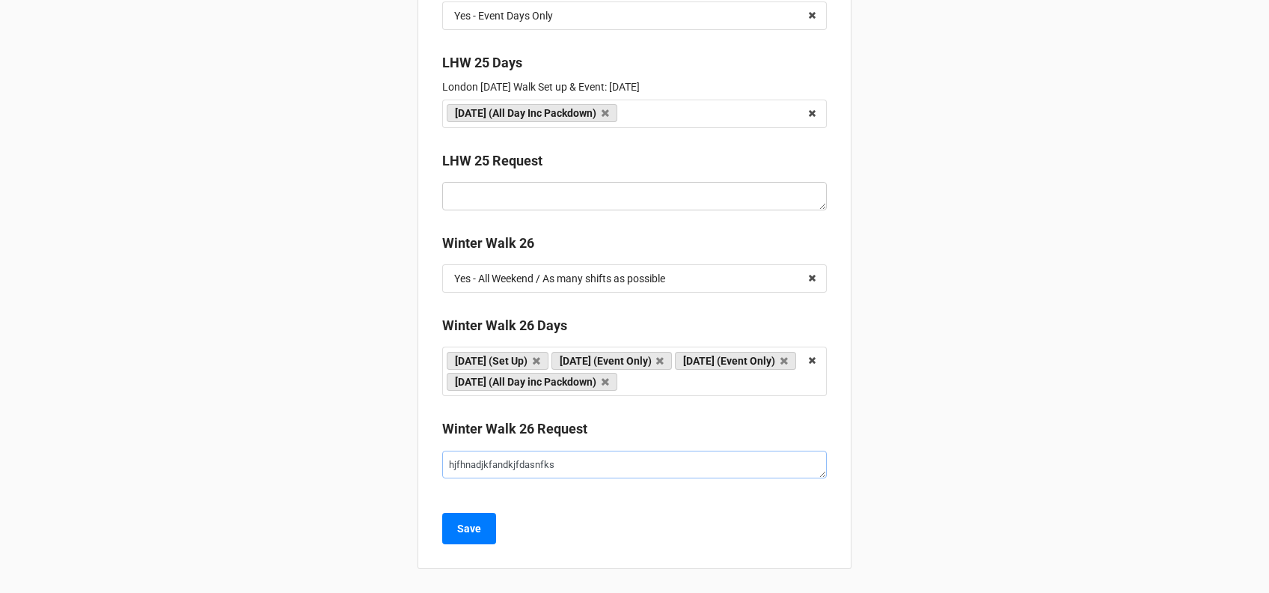
type textarea "hjfhnadjkfandkjfdasnfksd"
type textarea "x"
type textarea "hjfhnadjkfandkjfdasnfksd"
click at [470, 533] on b "Save" at bounding box center [469, 529] width 24 height 16
